Goal: Task Accomplishment & Management: Use online tool/utility

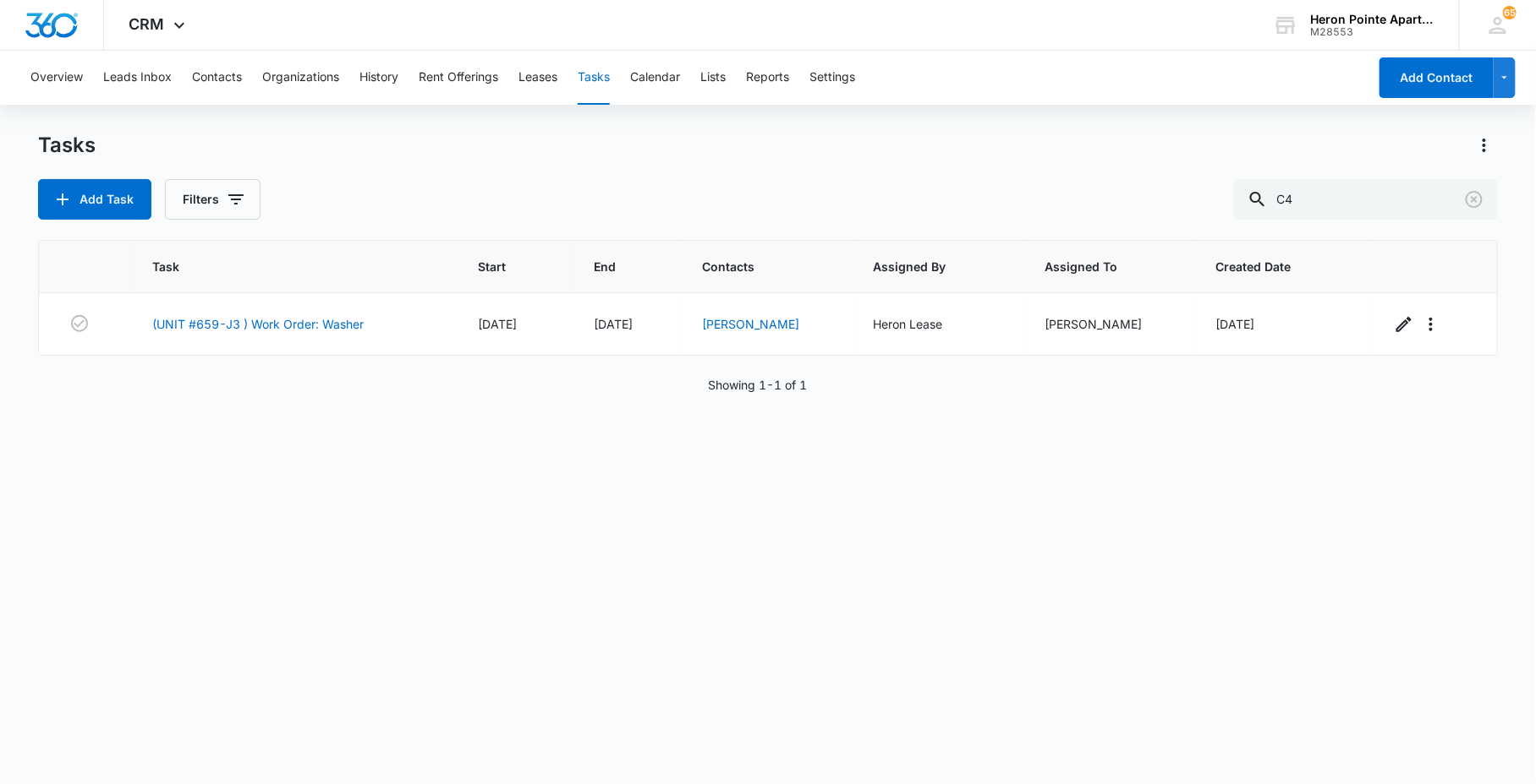
type input "C4"
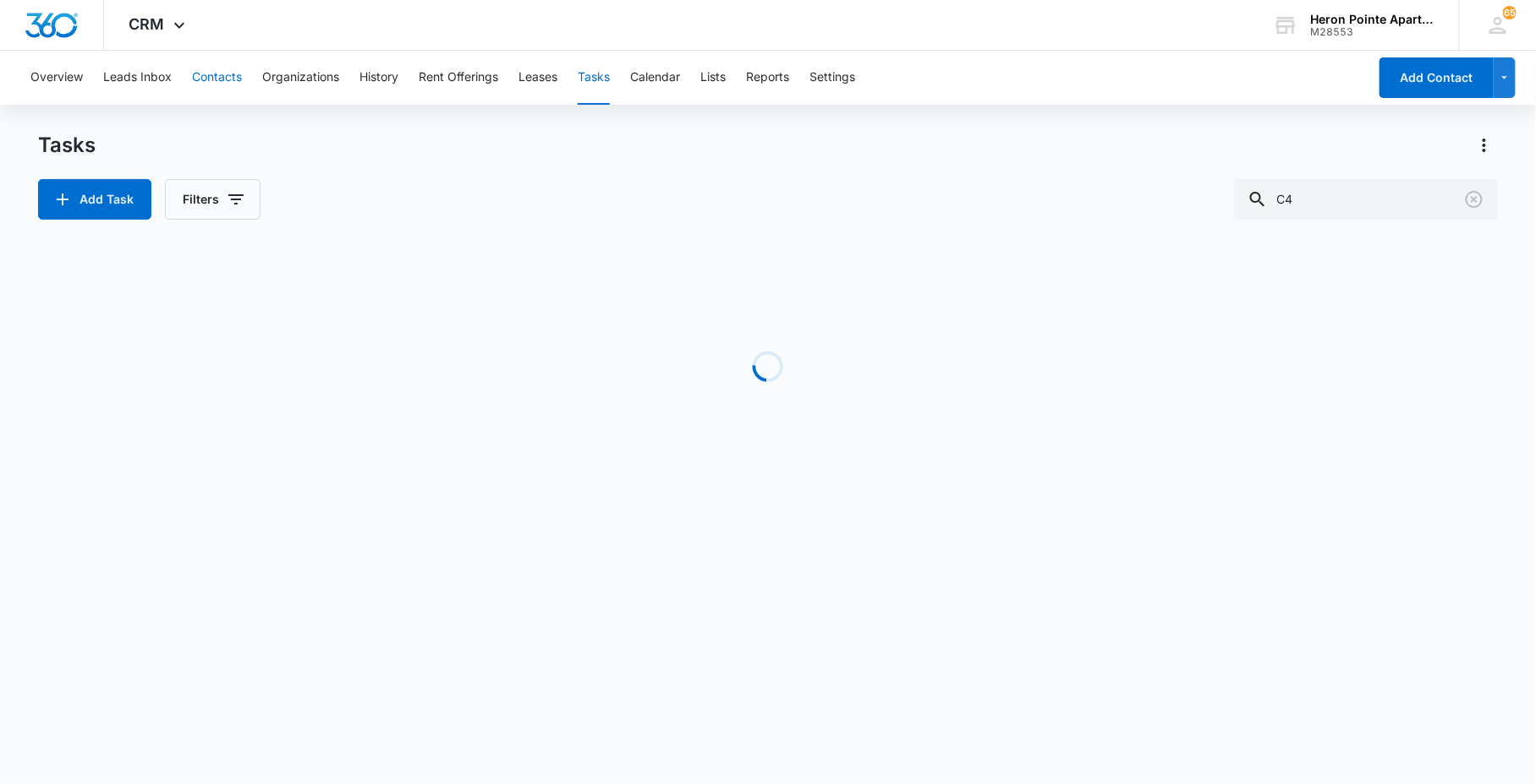
click at [224, 64] on button "Contacts" at bounding box center [217, 77] width 50 height 54
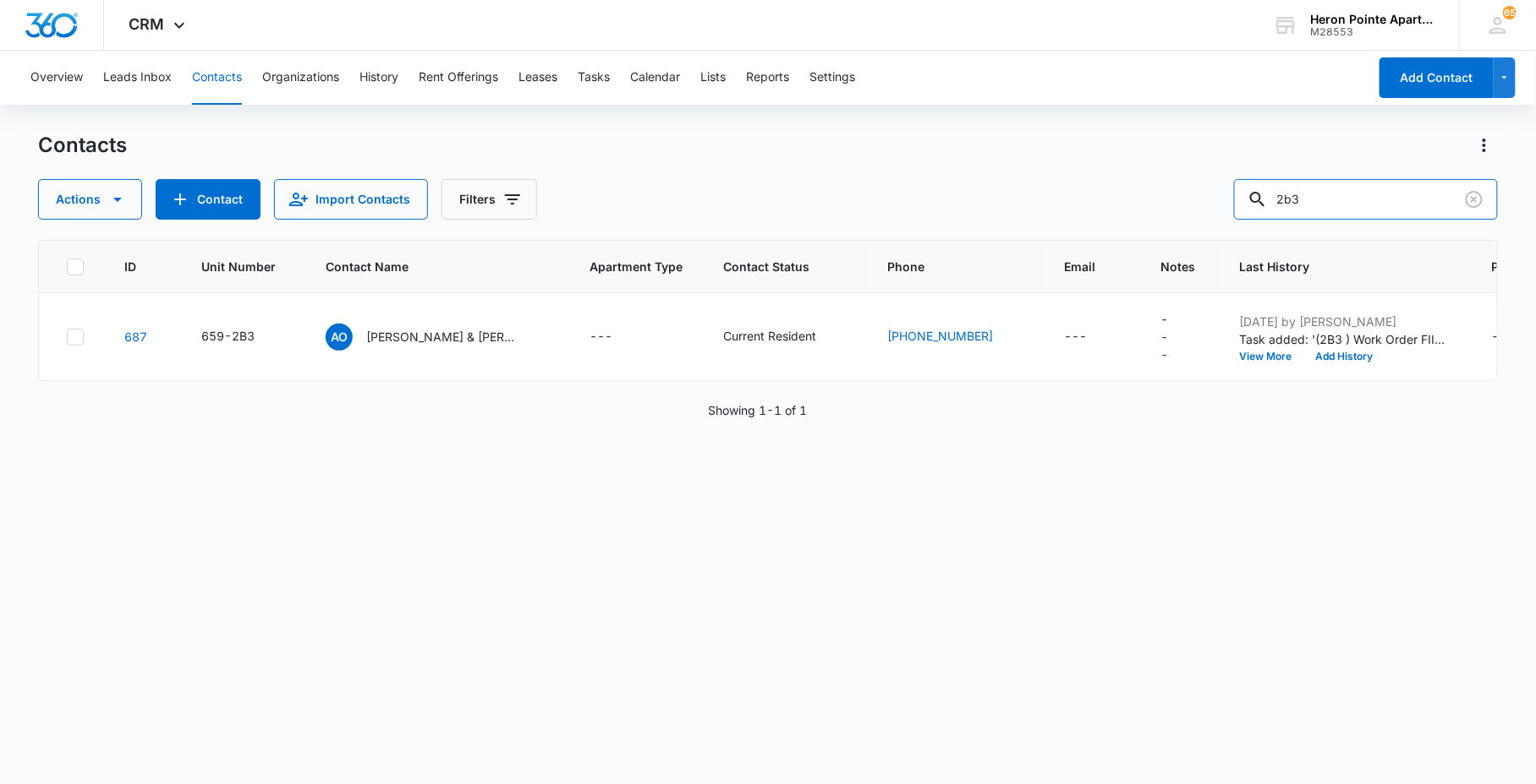
drag, startPoint x: 1148, startPoint y: 206, endPoint x: 839, endPoint y: 184, distance: 309.8
click at [1037, 196] on div "Actions Contact Import Contacts Filters 2b3" at bounding box center [768, 199] width 1458 height 40
type input "C4"
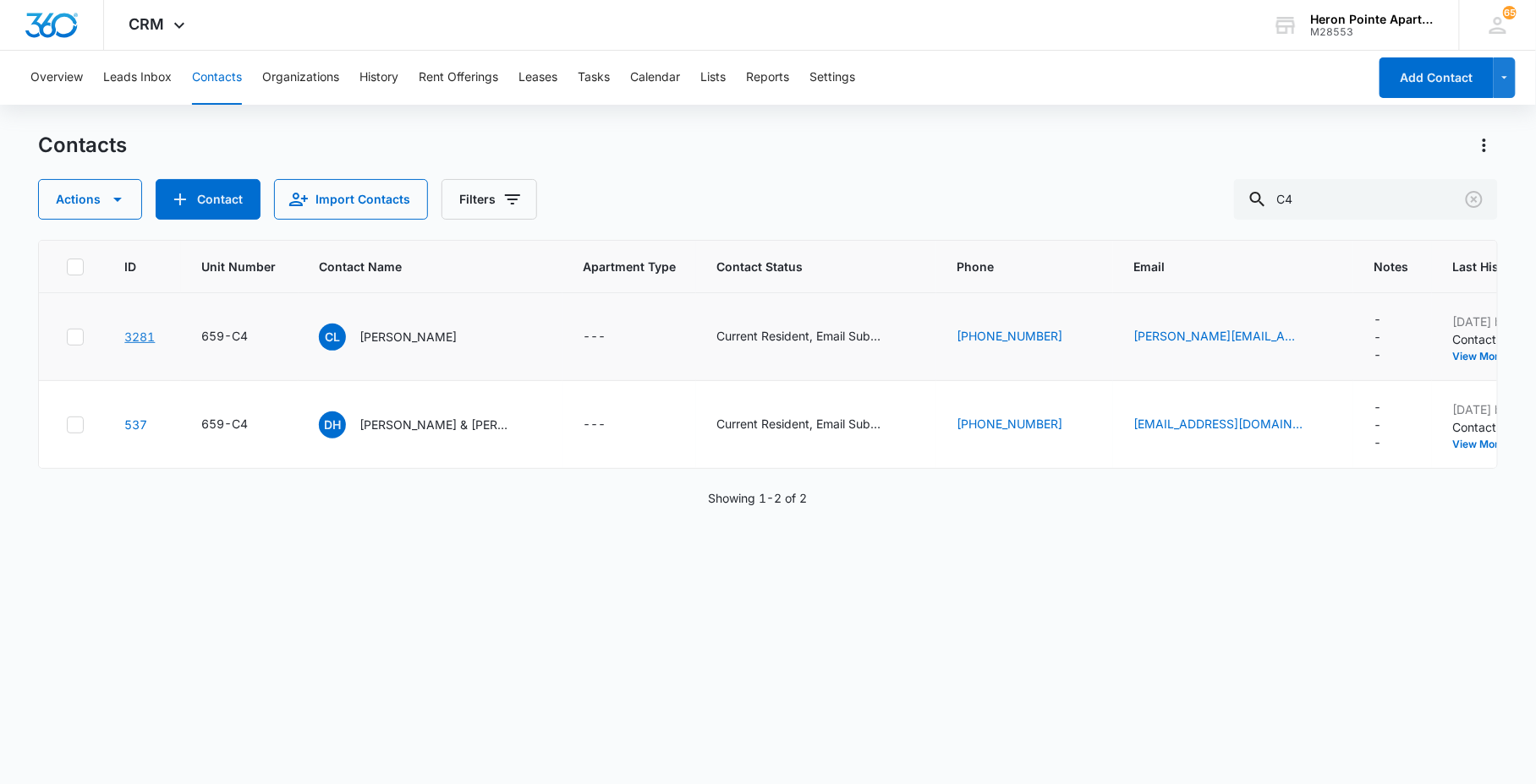
click at [144, 335] on link "3281" at bounding box center [139, 337] width 31 height 15
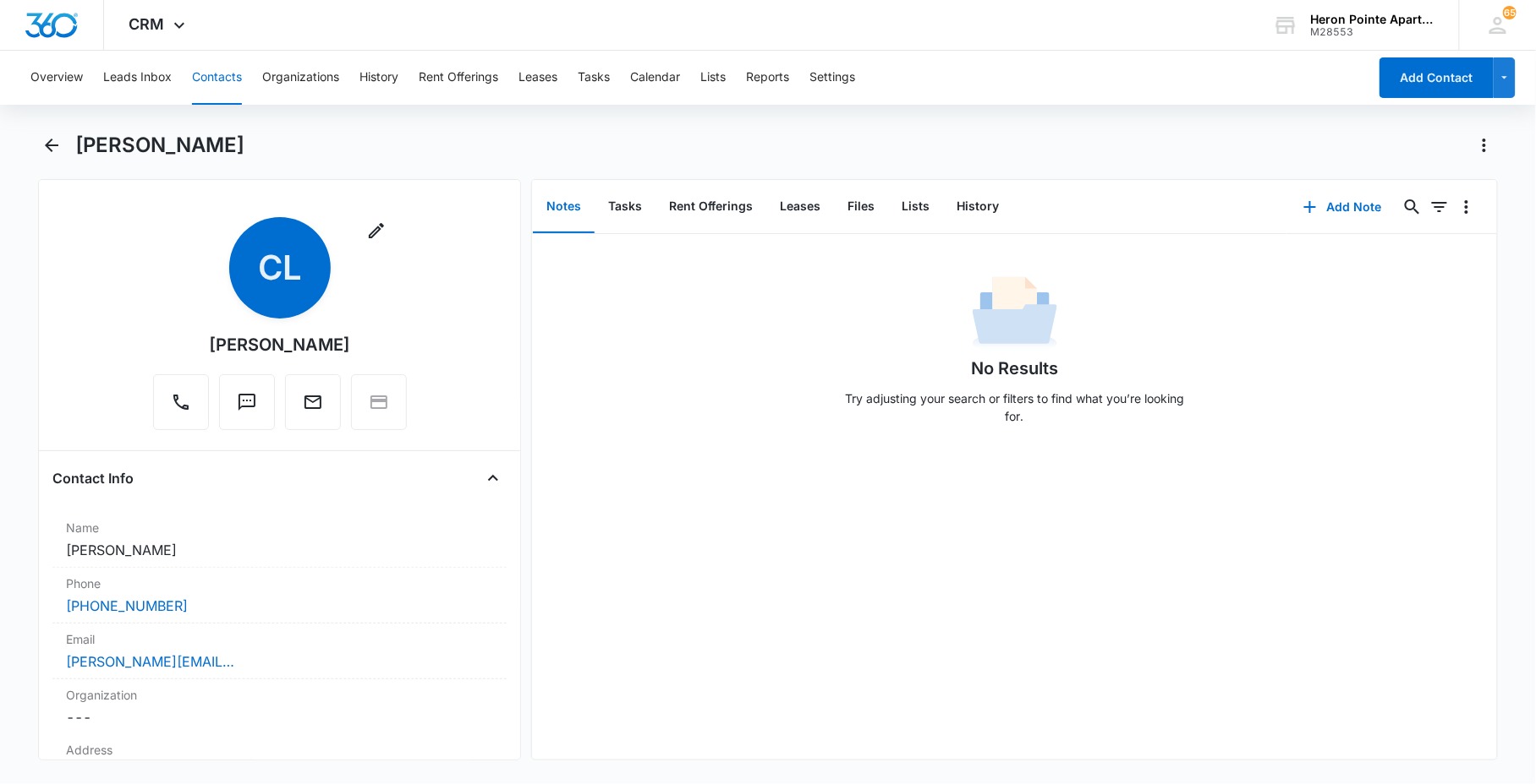
scroll to position [282, 0]
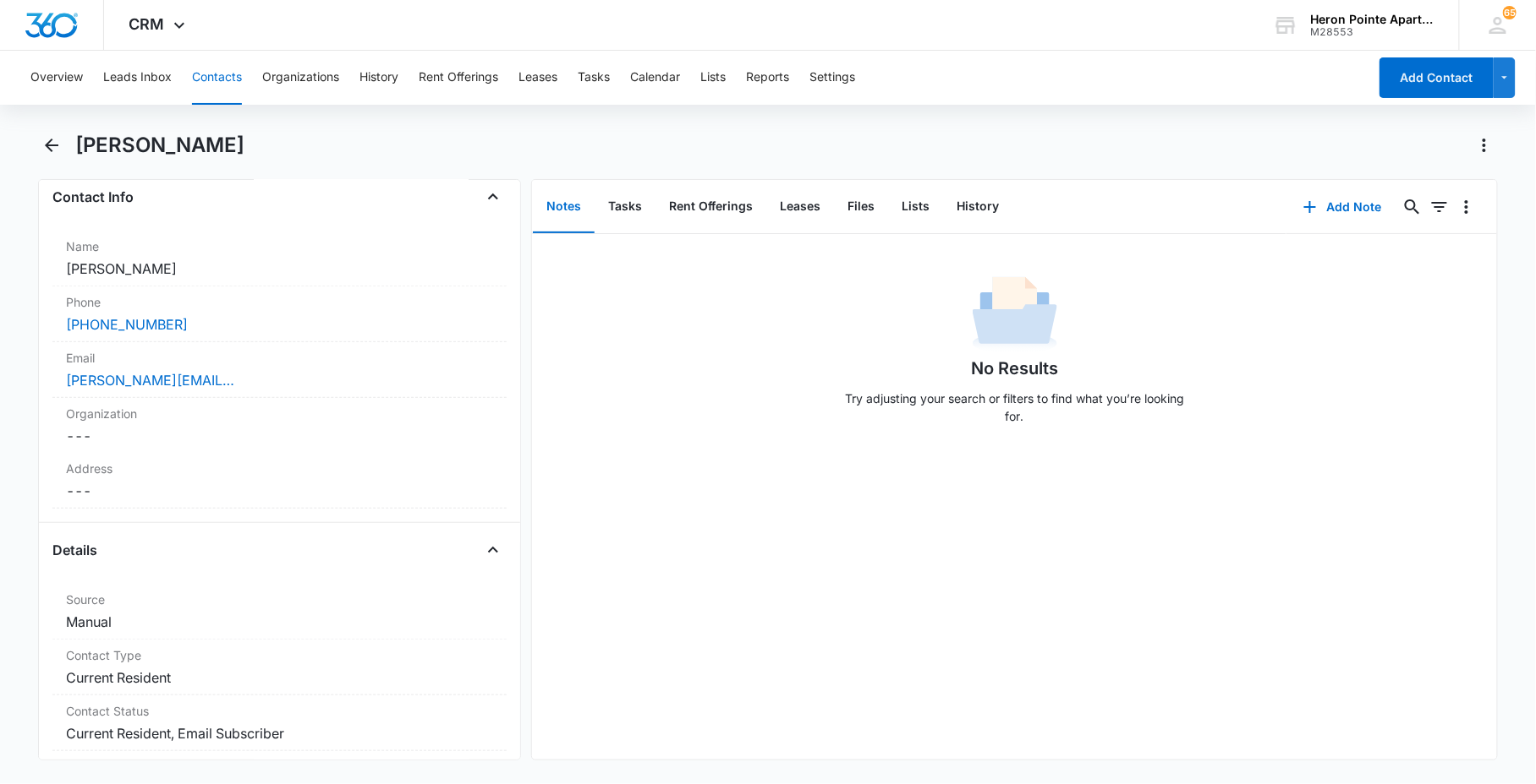
click at [227, 78] on button "Contacts" at bounding box center [217, 77] width 50 height 54
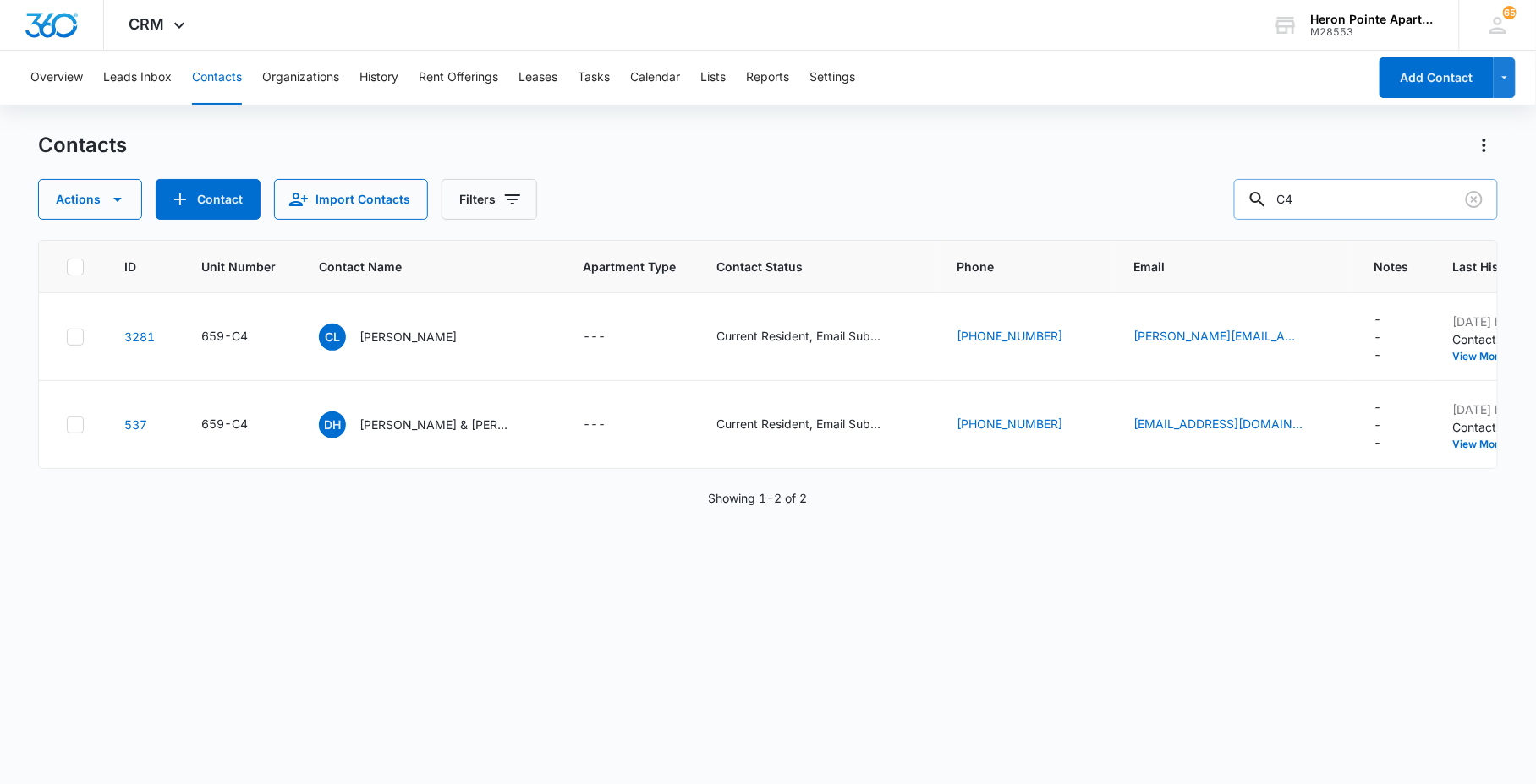
drag, startPoint x: 1317, startPoint y: 208, endPoint x: 1280, endPoint y: 212, distance: 37.2
click at [1310, 210] on input "C4" at bounding box center [1366, 199] width 264 height 40
type input "C"
type input "K4"
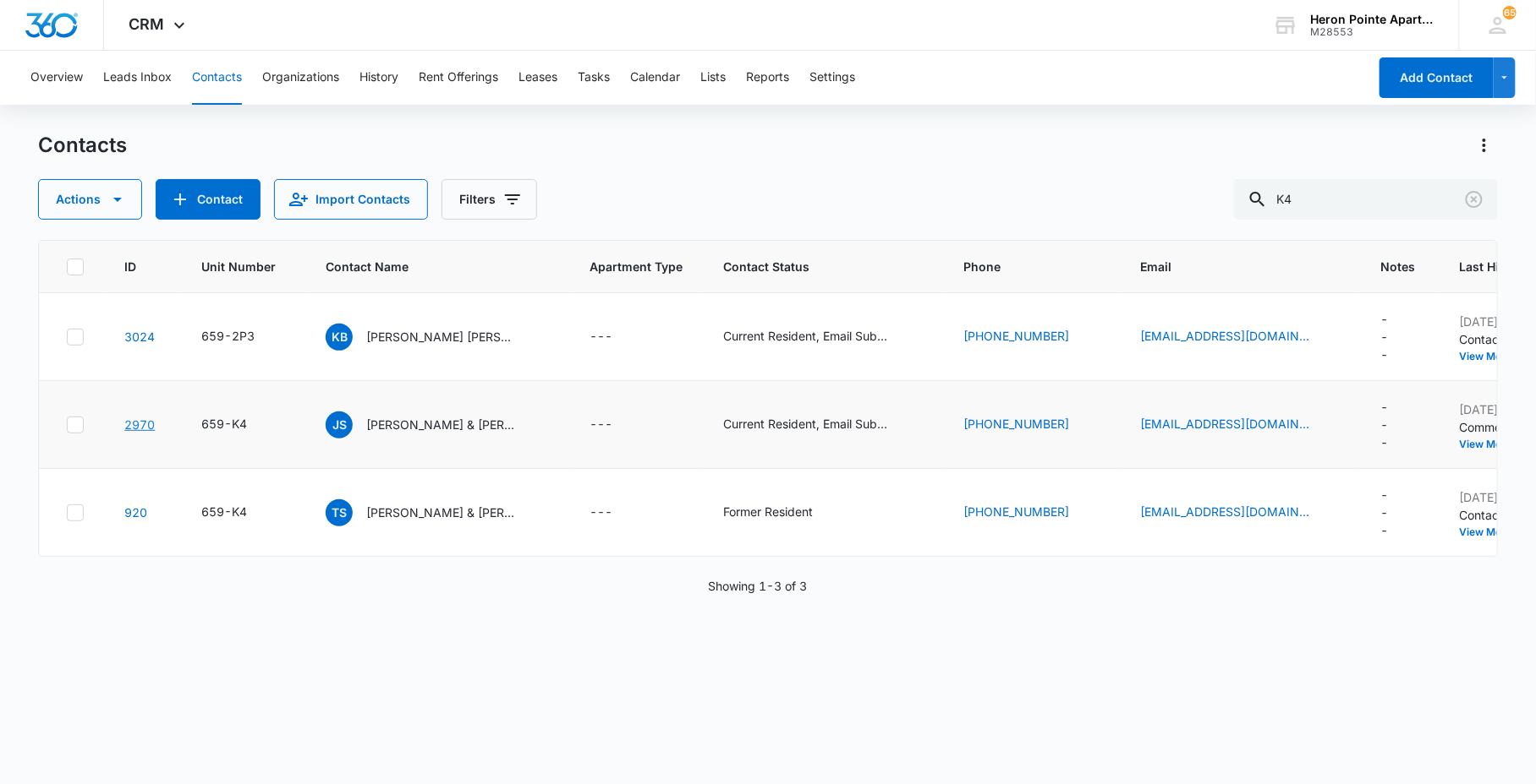
click at [137, 425] on link "2970" at bounding box center [139, 425] width 31 height 15
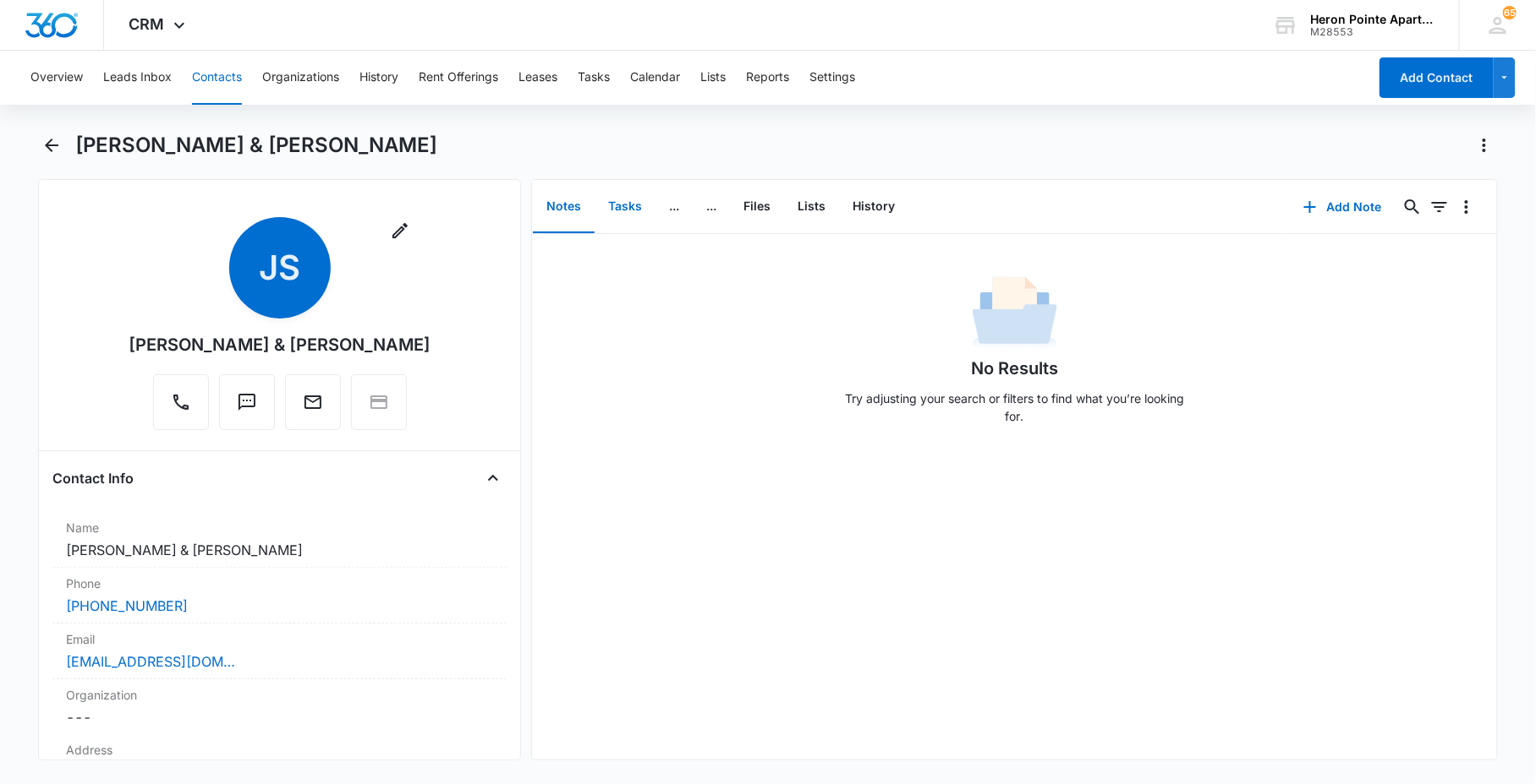
click at [636, 204] on button "Tasks" at bounding box center [625, 207] width 61 height 52
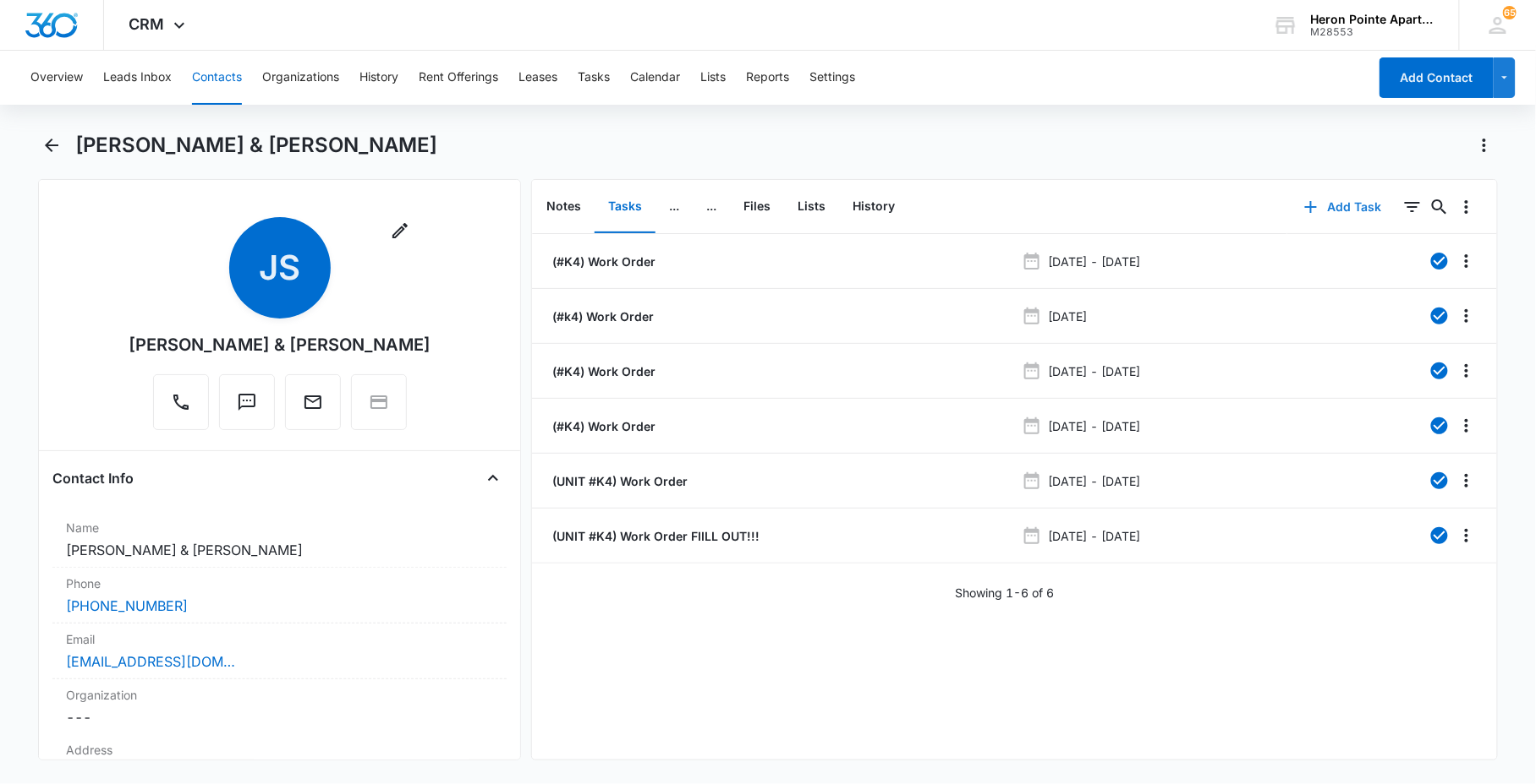
click at [1345, 205] on button "Add Task" at bounding box center [1342, 207] width 111 height 40
